Goal: Transaction & Acquisition: Subscribe to service/newsletter

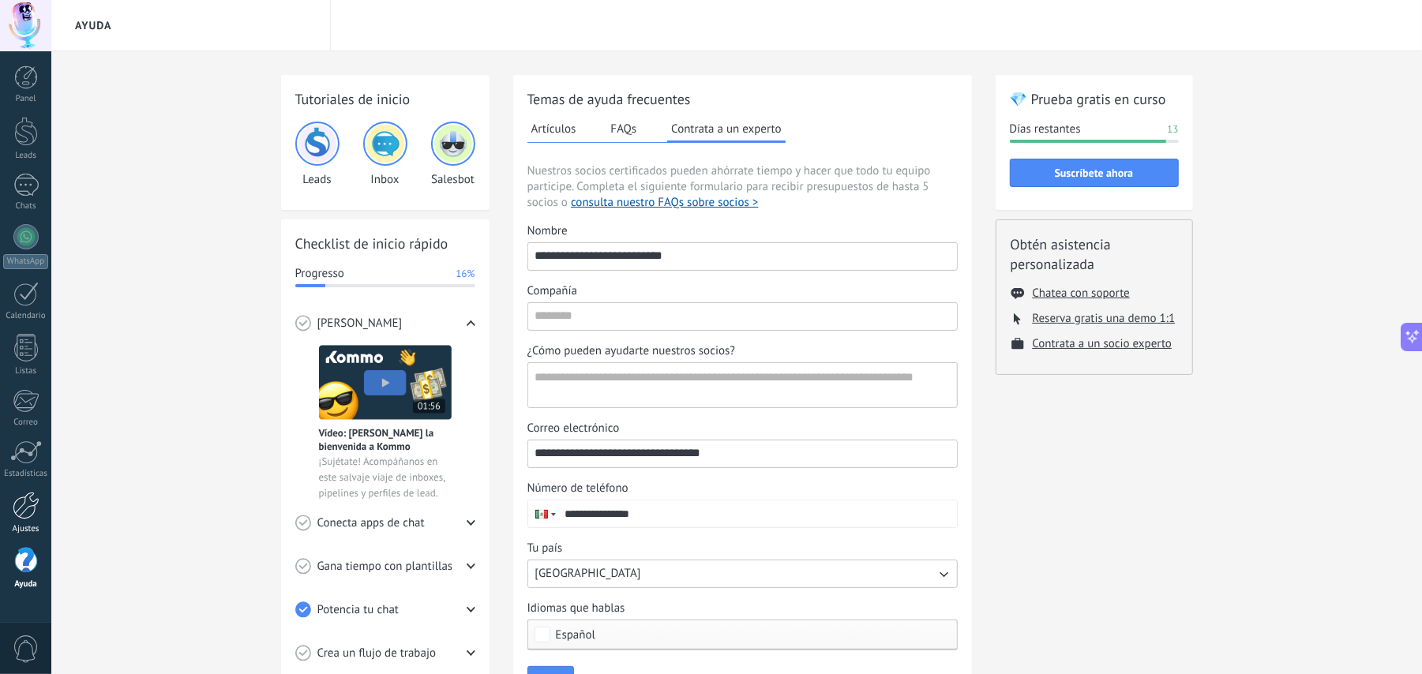
click at [36, 523] on link "Ajustes" at bounding box center [25, 513] width 51 height 43
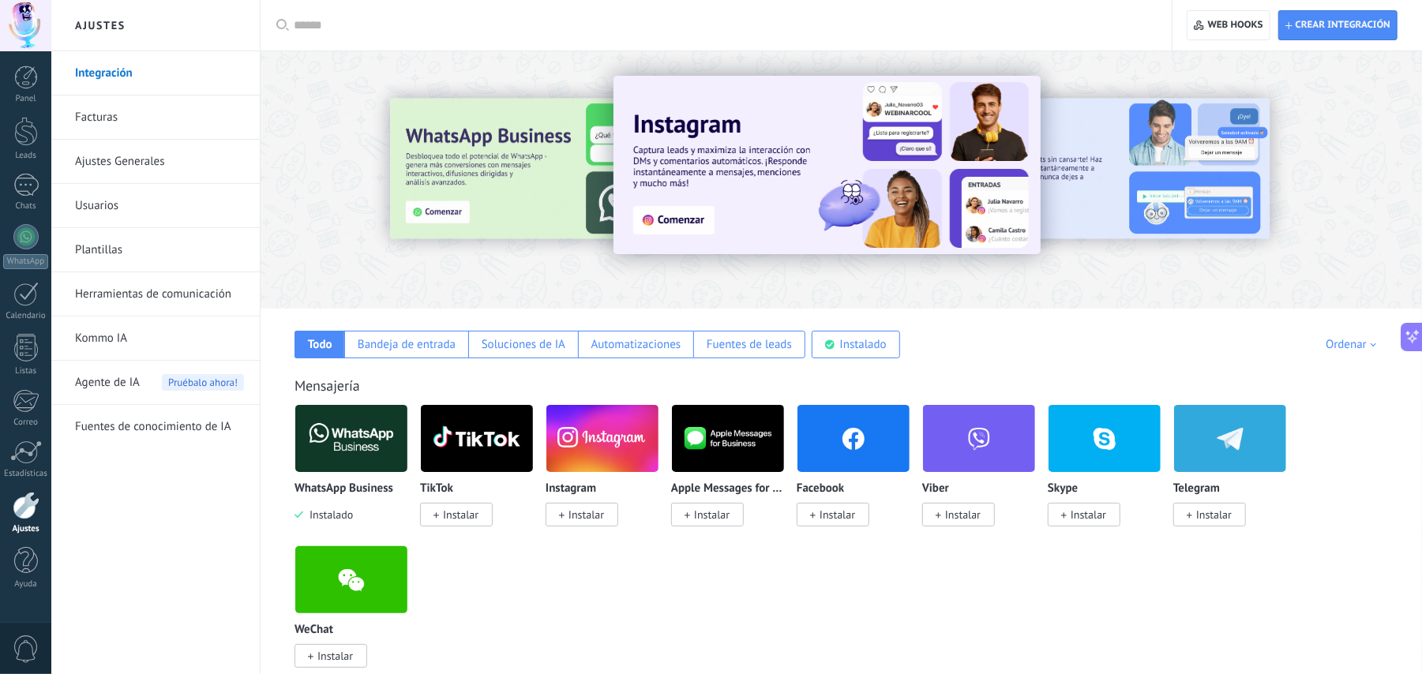
click at [141, 120] on link "Facturas" at bounding box center [159, 118] width 169 height 44
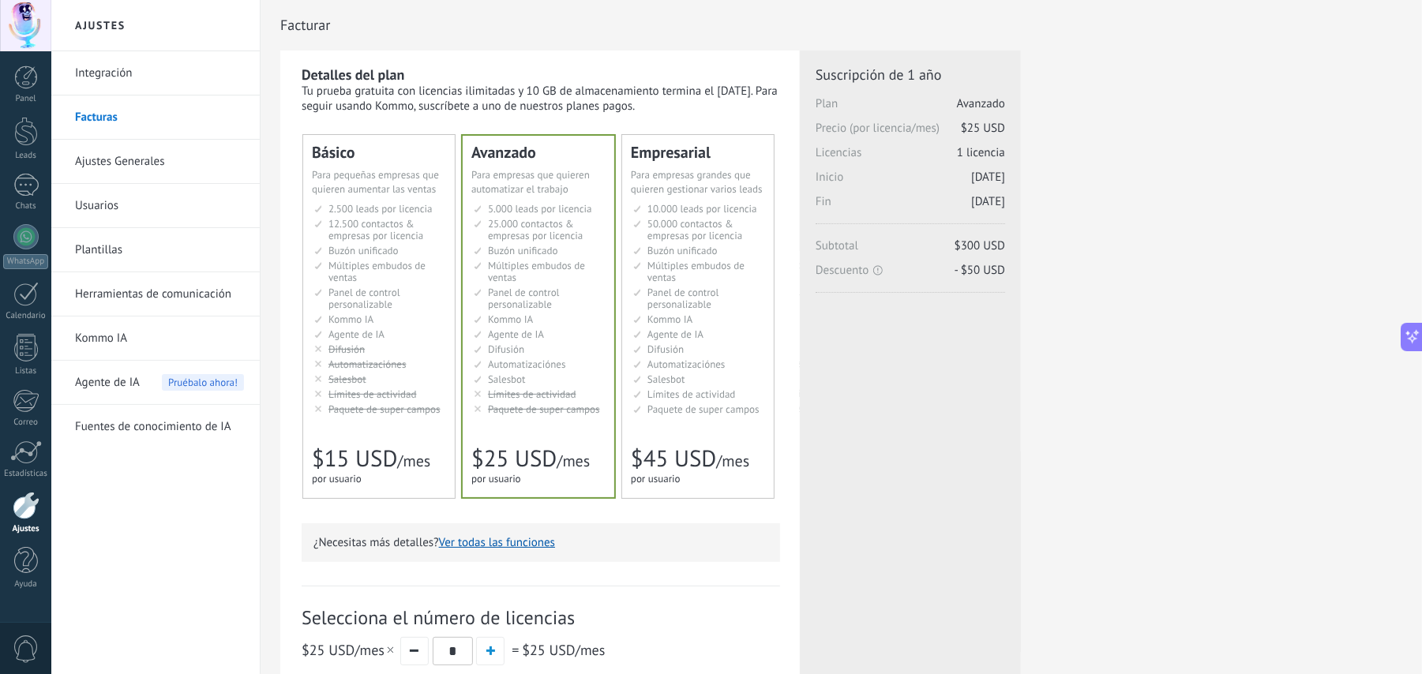
click at [683, 298] on span "Panel de control personalizable" at bounding box center [683, 298] width 72 height 25
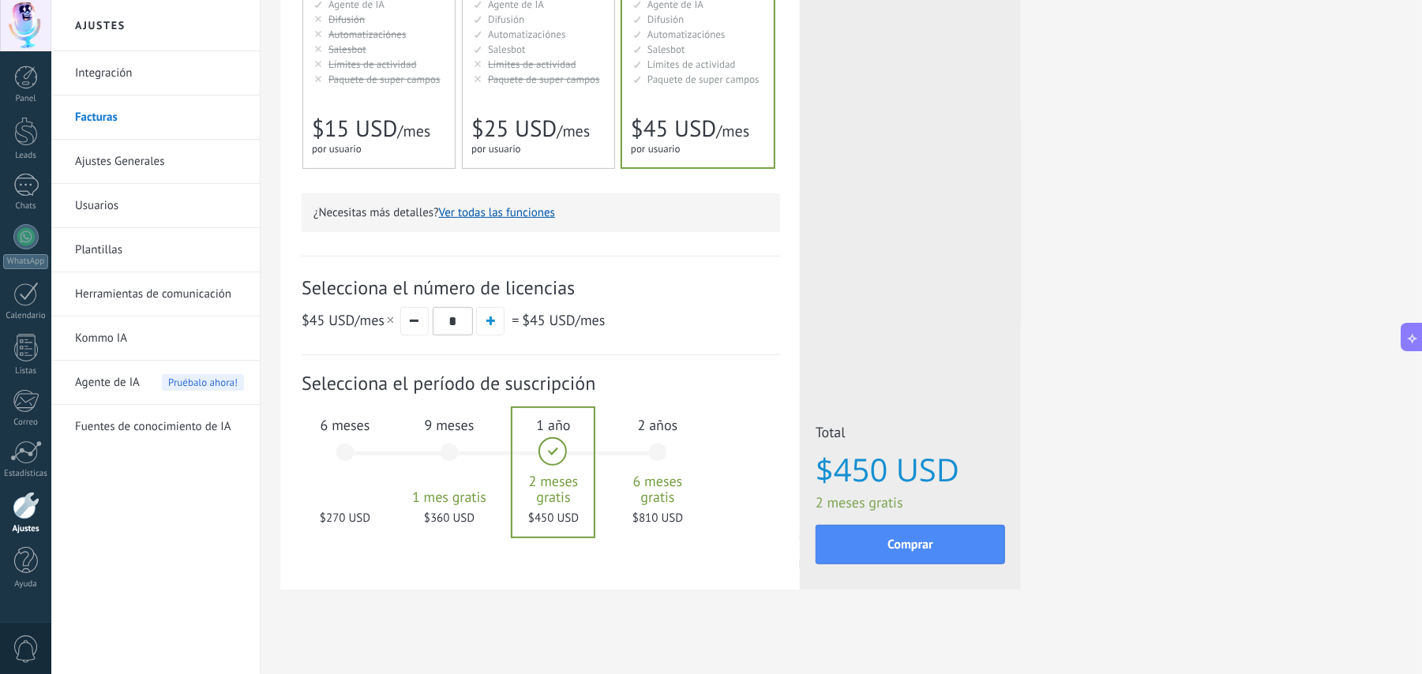
scroll to position [336, 0]
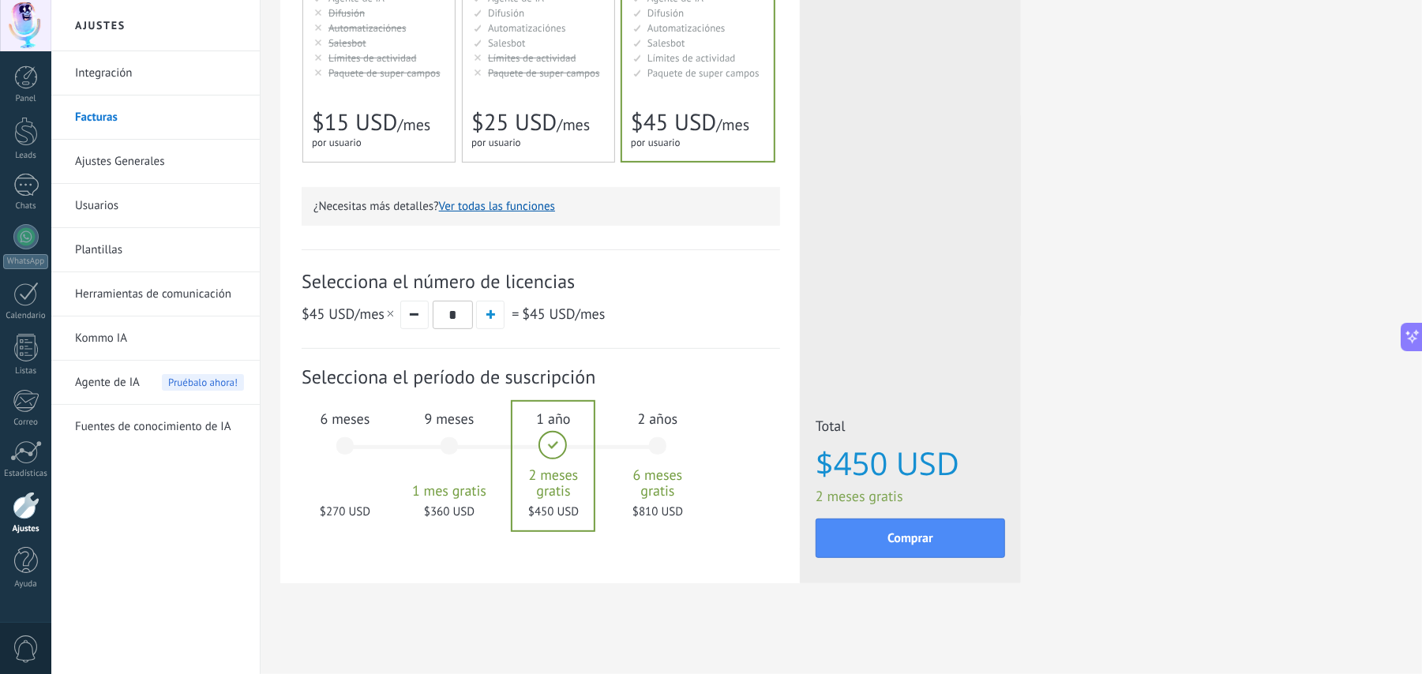
click at [660, 433] on div "2 años 6 meses gratis $810 USD" at bounding box center [657, 453] width 85 height 111
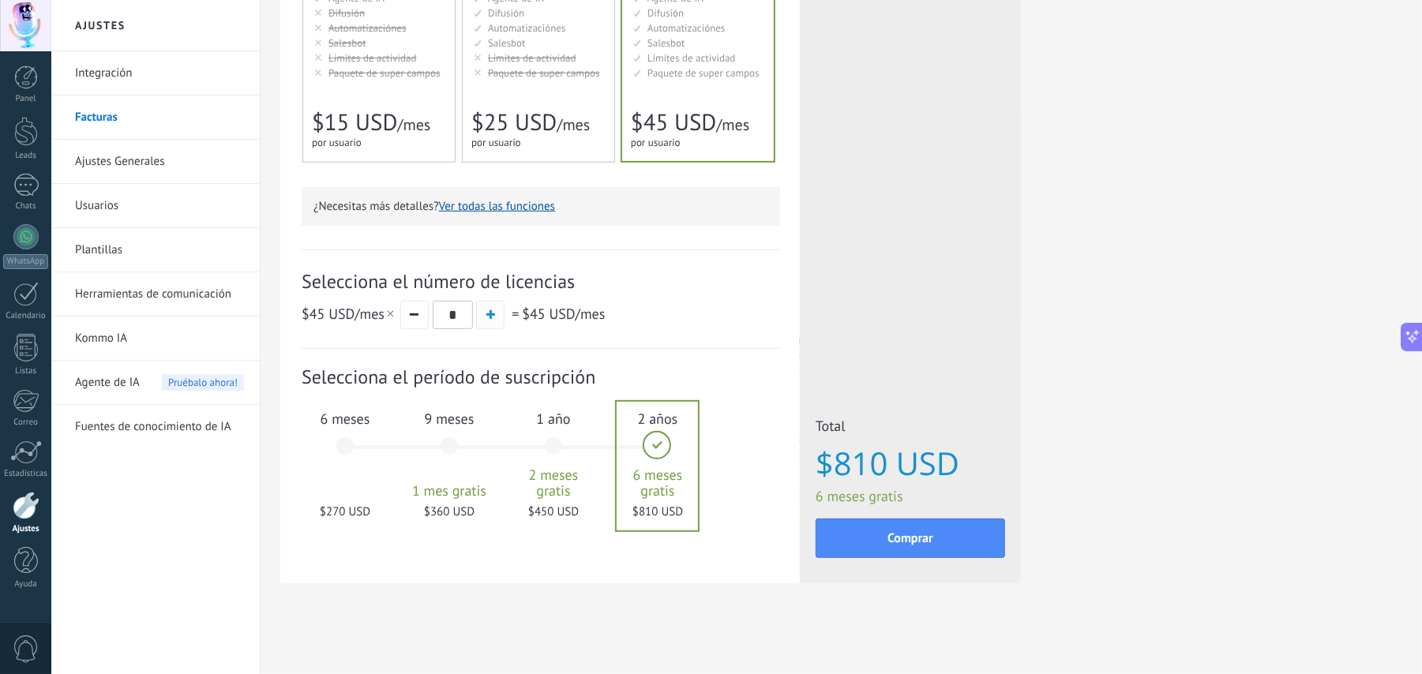
click at [485, 326] on button "button" at bounding box center [490, 315] width 28 height 28
type input "*"
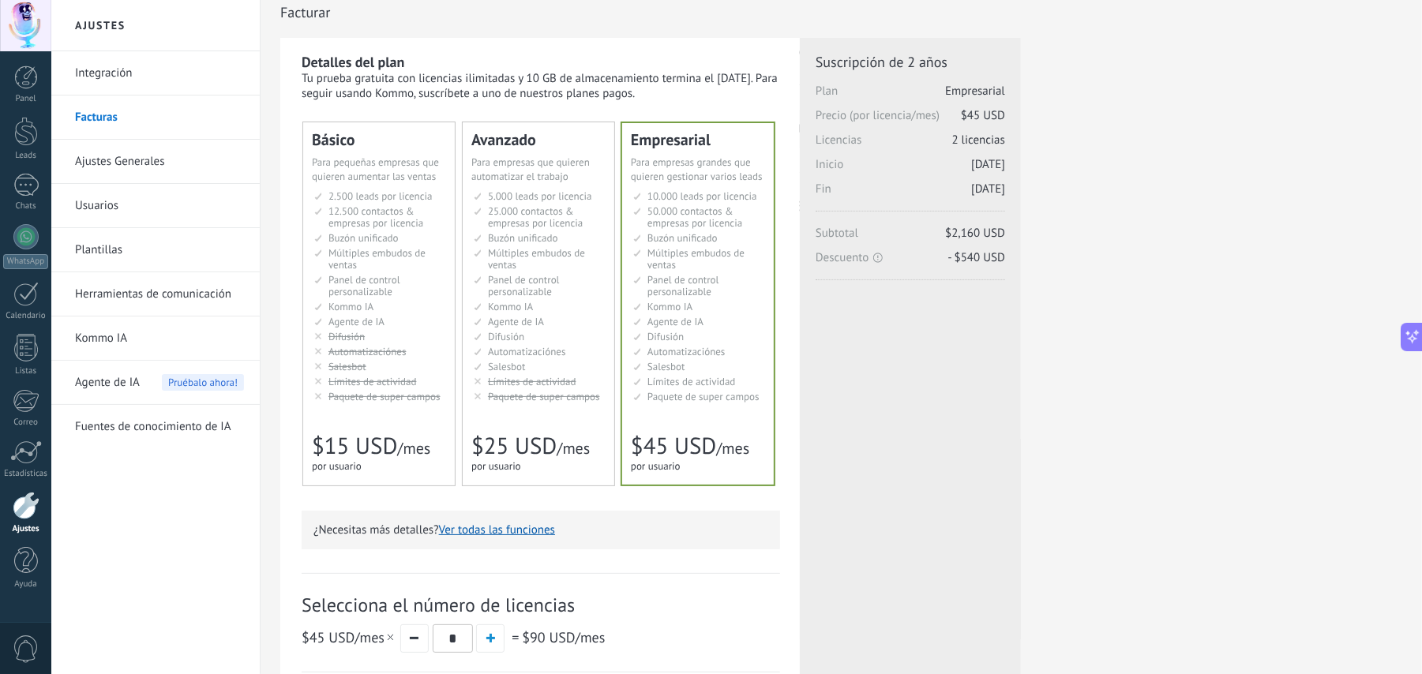
scroll to position [0, 0]
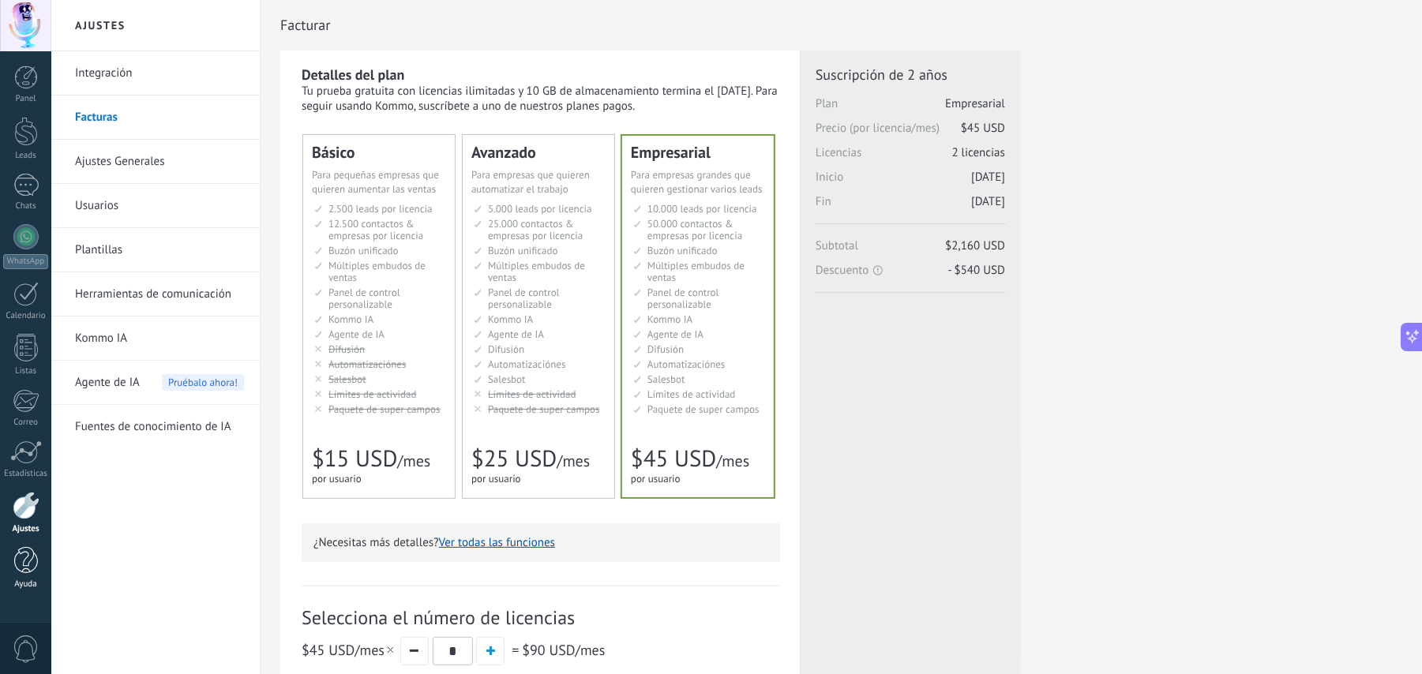
click at [7, 566] on link "Ayuda" at bounding box center [25, 568] width 51 height 43
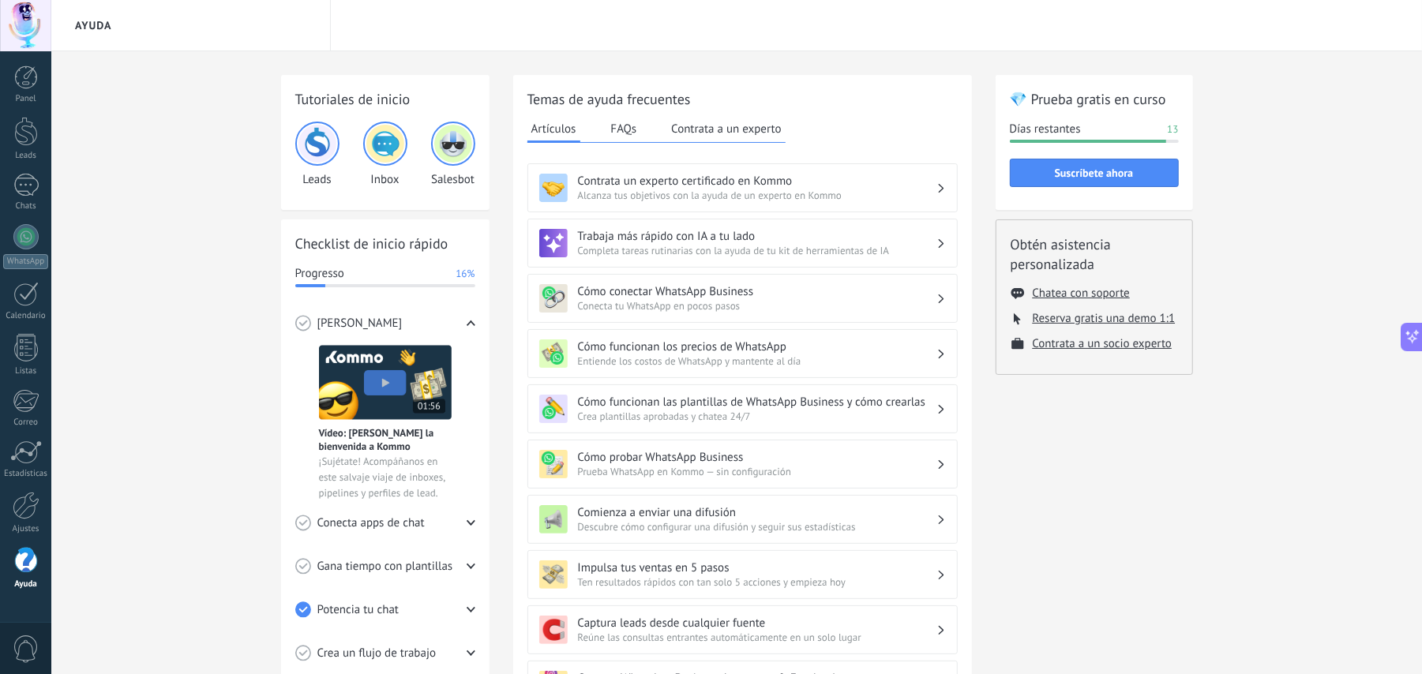
click at [632, 129] on button "FAQs" at bounding box center [624, 129] width 34 height 24
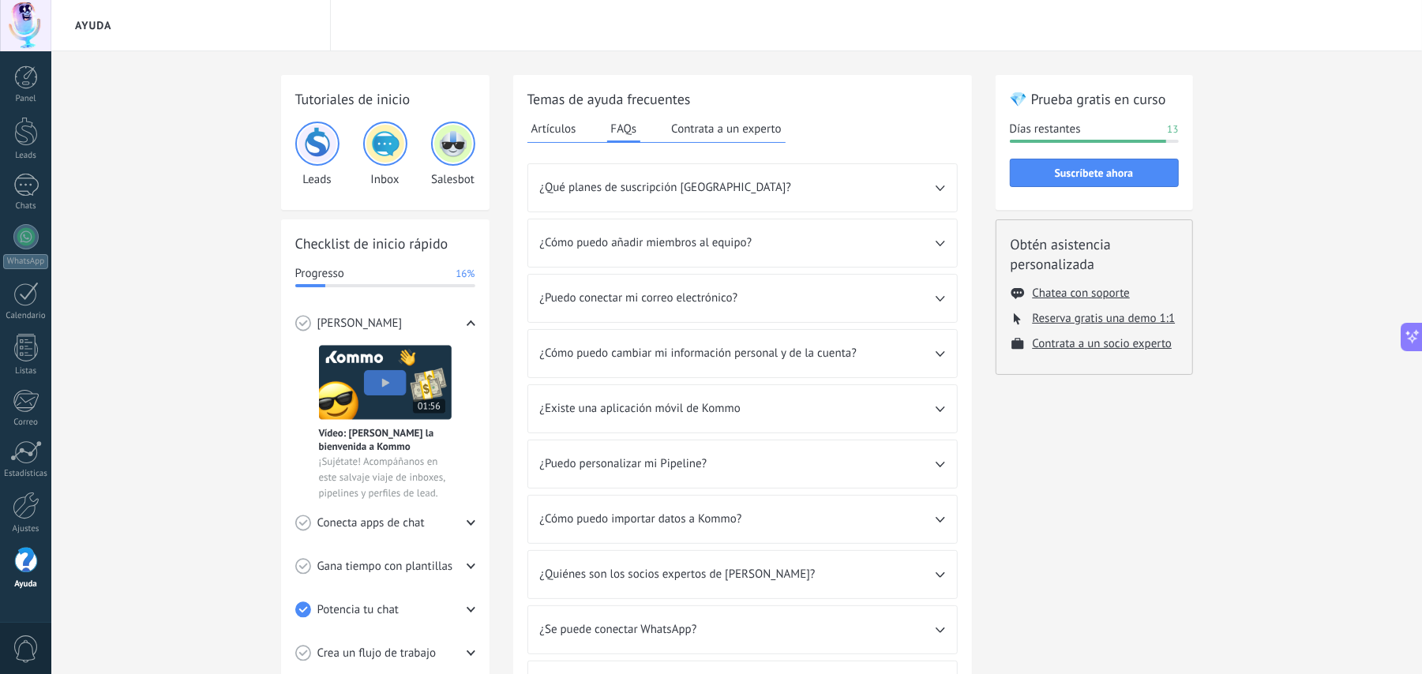
click at [684, 127] on button "Contrata a un experto" at bounding box center [726, 129] width 118 height 24
